Goal: Communication & Community: Share content

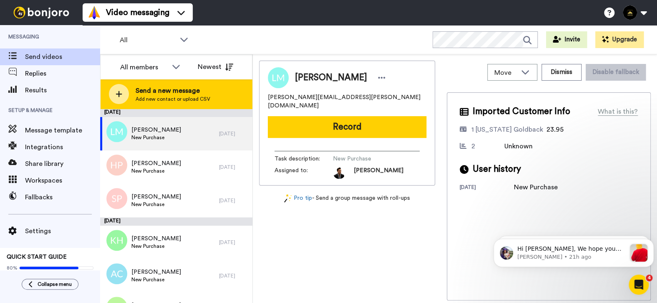
click at [159, 96] on span "Add new contact or upload CSV" at bounding box center [173, 99] width 75 height 7
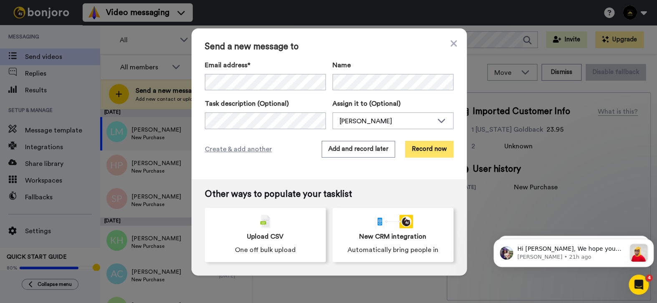
click at [432, 151] on button "Record now" at bounding box center [429, 149] width 48 height 17
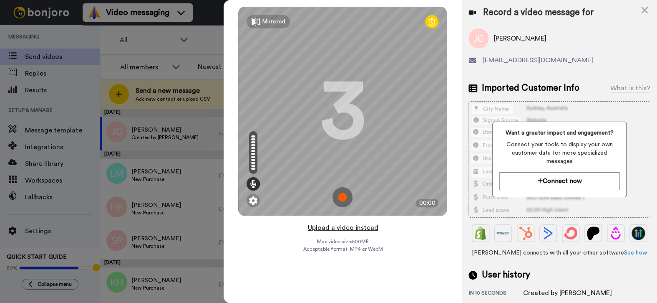
click at [339, 226] on button "Upload a video instead" at bounding box center [343, 227] width 76 height 11
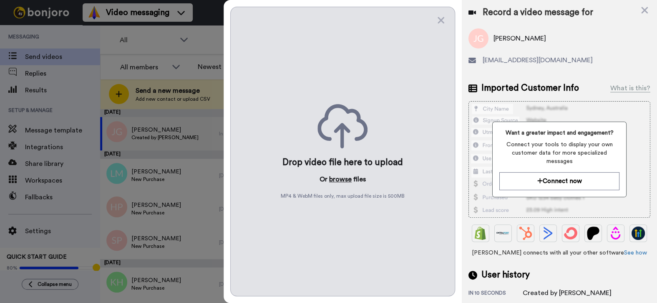
click at [343, 180] on button "browse" at bounding box center [340, 179] width 23 height 10
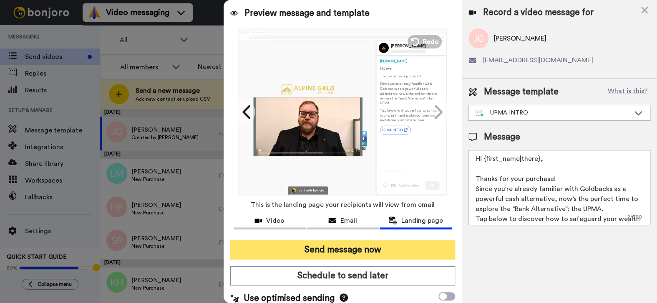
click at [322, 250] on button "Send message now" at bounding box center [342, 249] width 225 height 19
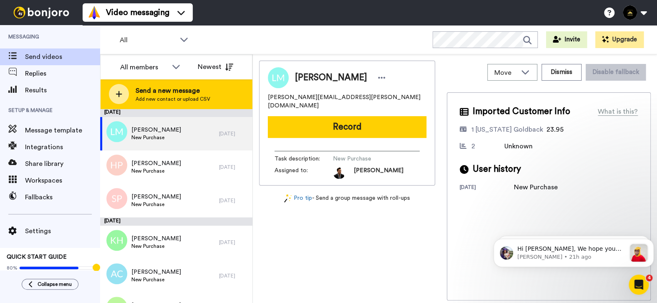
click at [162, 86] on span "Send a new message" at bounding box center [173, 91] width 75 height 10
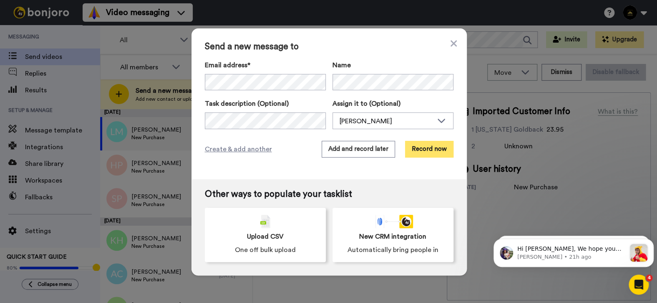
click at [423, 144] on button "Record now" at bounding box center [429, 149] width 48 height 17
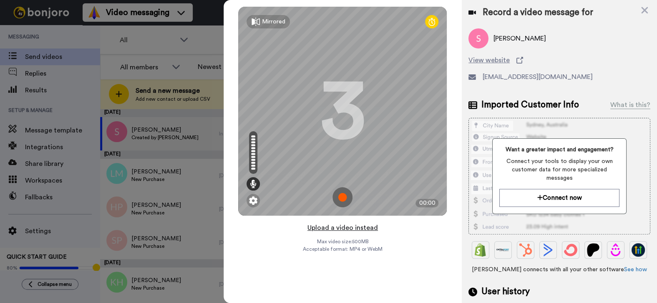
click at [341, 229] on button "Upload a video instead" at bounding box center [343, 227] width 76 height 11
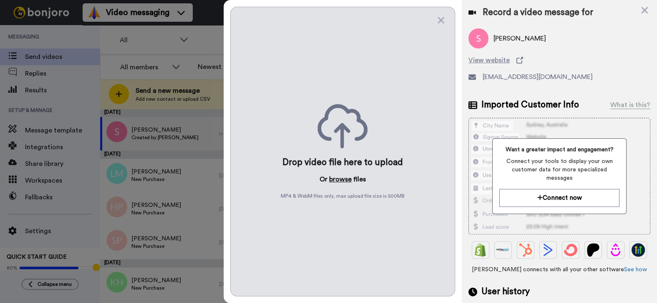
click at [338, 178] on button "browse" at bounding box center [340, 179] width 23 height 10
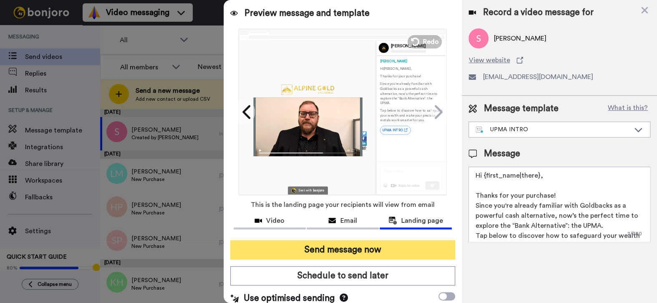
click at [308, 250] on button "Send message now" at bounding box center [342, 249] width 225 height 19
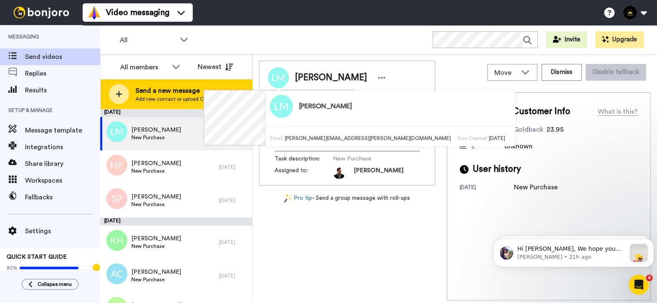
click at [169, 96] on span "Add new contact or upload CSV" at bounding box center [173, 99] width 75 height 7
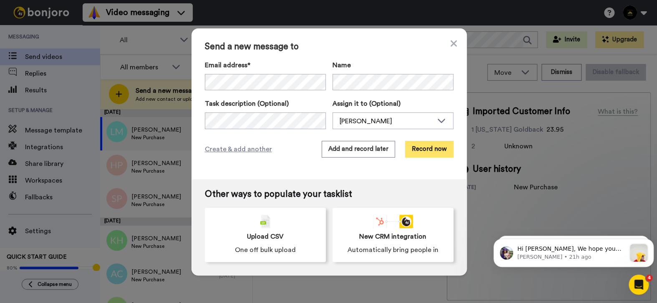
click at [434, 153] on button "Record now" at bounding box center [429, 149] width 48 height 17
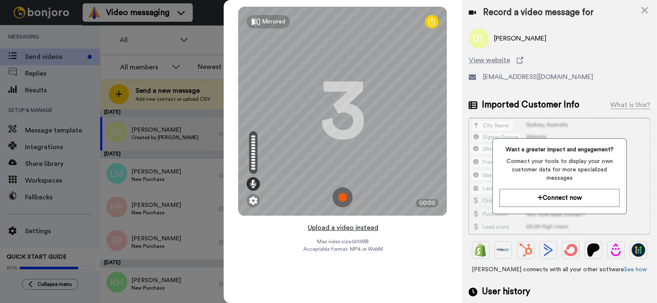
click at [342, 229] on button "Upload a video instead" at bounding box center [343, 227] width 76 height 11
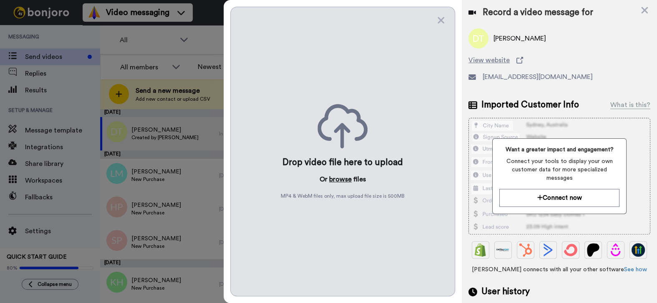
click at [346, 177] on button "browse" at bounding box center [340, 179] width 23 height 10
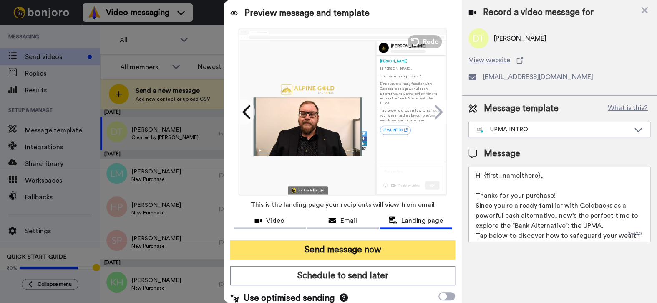
click at [343, 245] on button "Send message now" at bounding box center [342, 249] width 225 height 19
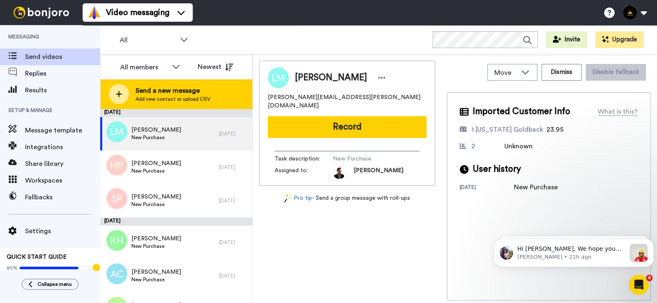
click at [199, 99] on span "Add new contact or upload CSV" at bounding box center [173, 99] width 75 height 7
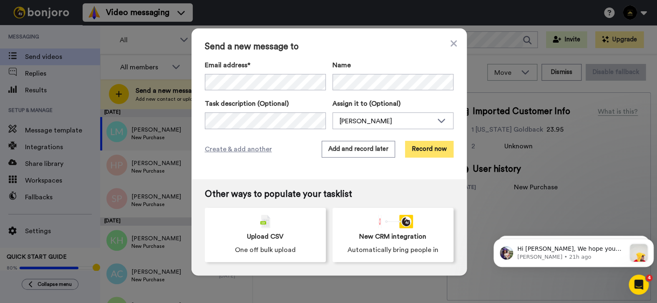
click at [436, 155] on button "Record now" at bounding box center [429, 149] width 48 height 17
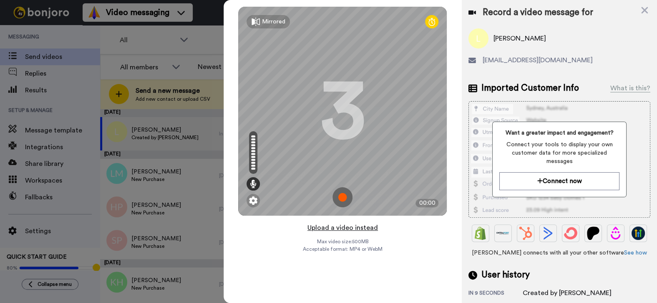
click at [343, 228] on button "Upload a video instead" at bounding box center [343, 227] width 76 height 11
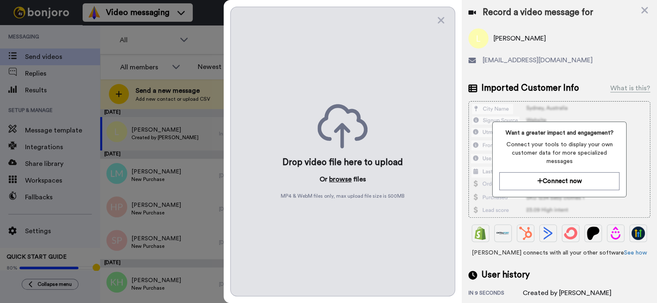
click at [347, 179] on button "browse" at bounding box center [340, 179] width 23 height 10
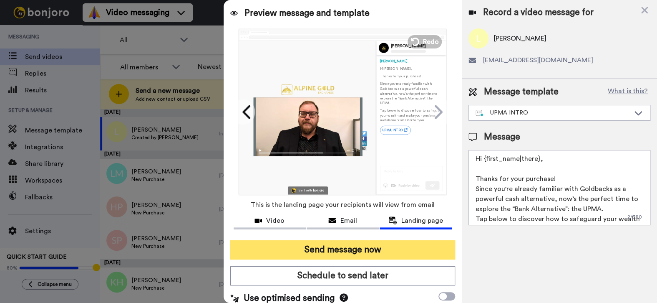
click at [365, 252] on button "Send message now" at bounding box center [342, 249] width 225 height 19
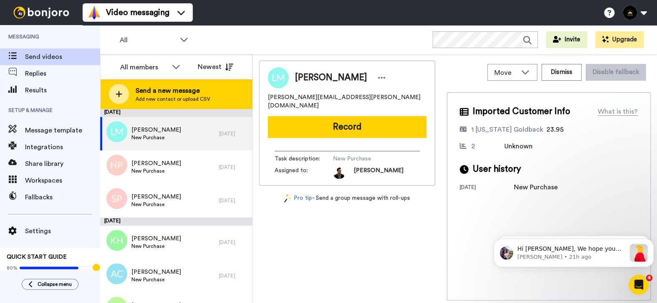
click at [133, 89] on div "Send a new message Add new contact or upload CSV" at bounding box center [177, 93] width 152 height 29
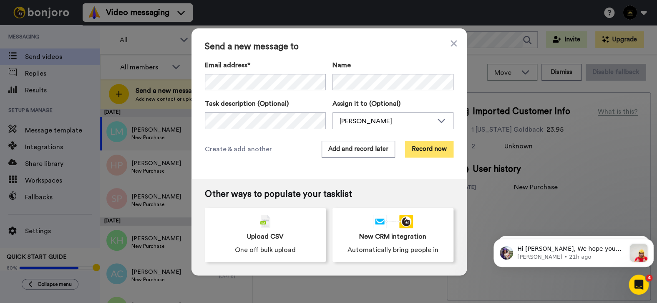
click at [442, 152] on button "Record now" at bounding box center [429, 149] width 48 height 17
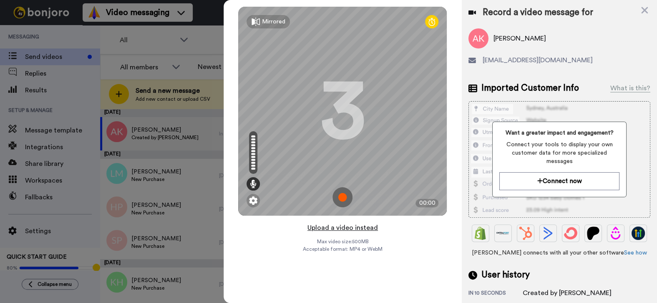
click at [354, 224] on button "Upload a video instead" at bounding box center [343, 227] width 76 height 11
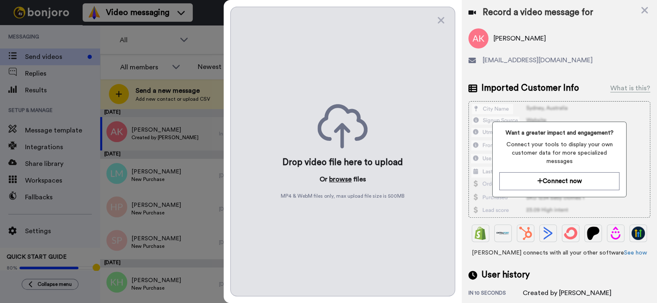
click at [344, 174] on button "browse" at bounding box center [340, 179] width 23 height 10
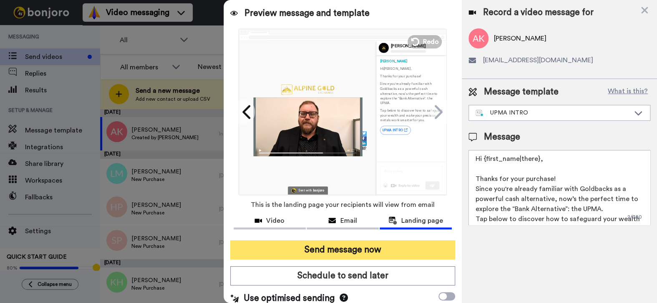
click at [404, 248] on button "Send message now" at bounding box center [342, 249] width 225 height 19
